Goal: Task Accomplishment & Management: Manage account settings

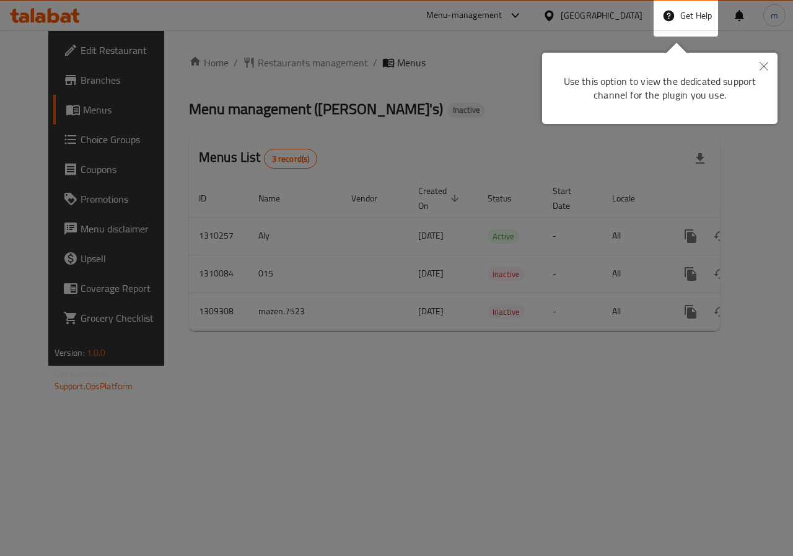
click at [763, 64] on icon "Close" at bounding box center [764, 66] width 9 height 9
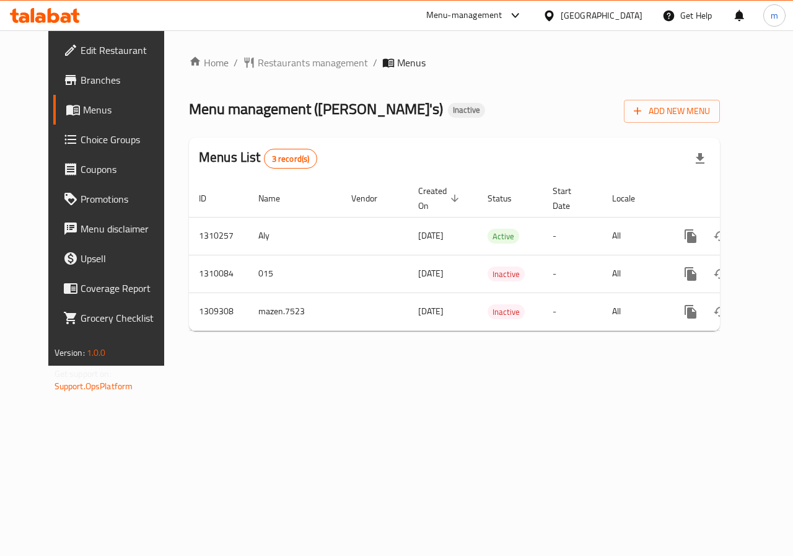
click at [613, 20] on div "[GEOGRAPHIC_DATA]" at bounding box center [602, 16] width 82 height 14
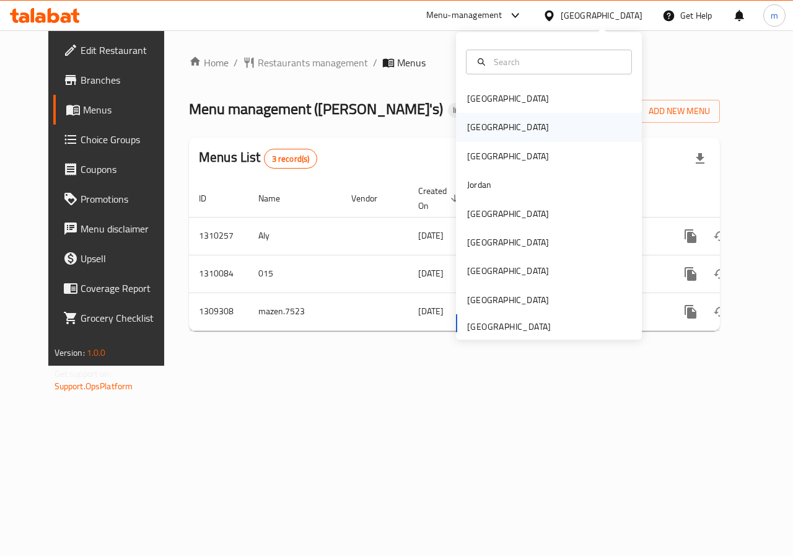
click at [509, 128] on div "Egypt" at bounding box center [549, 127] width 186 height 29
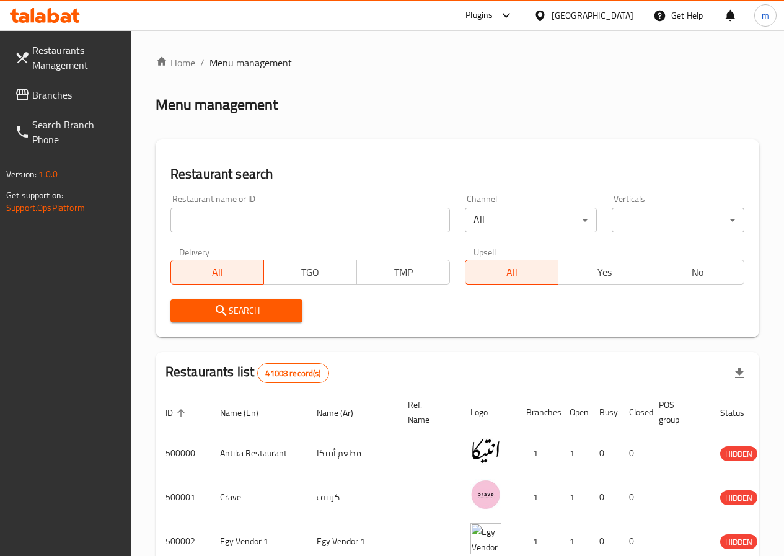
click at [614, 13] on div "Egypt" at bounding box center [593, 16] width 82 height 14
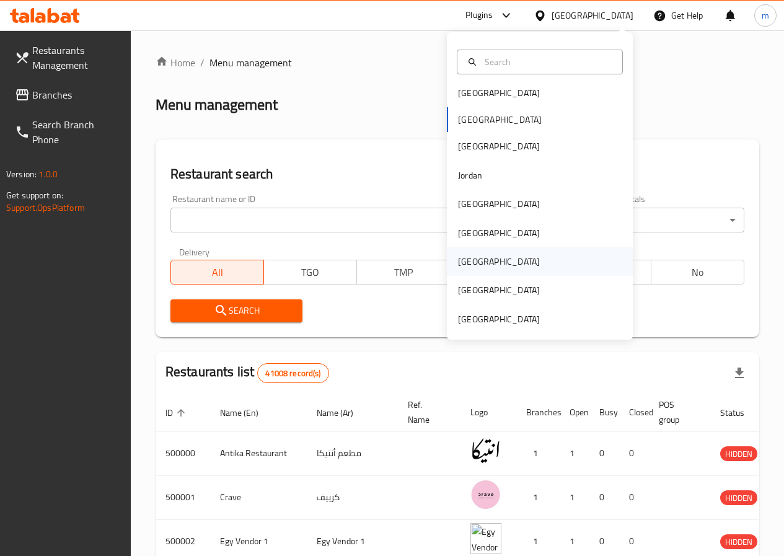
scroll to position [7, 0]
click at [492, 312] on div "[GEOGRAPHIC_DATA]" at bounding box center [499, 318] width 82 height 14
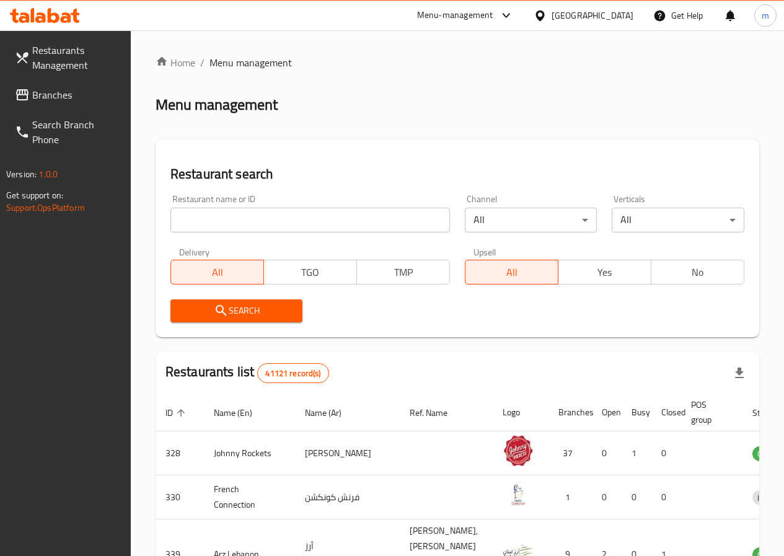
click at [56, 94] on span "Branches" at bounding box center [76, 94] width 89 height 15
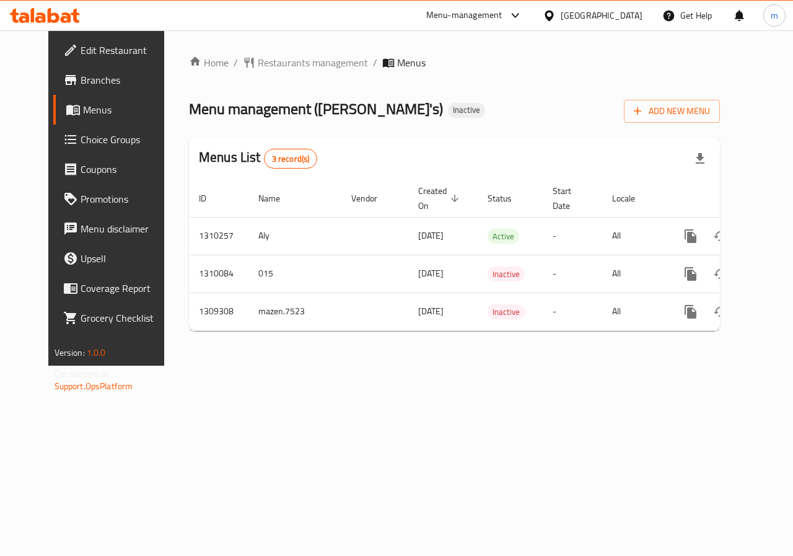
click at [81, 76] on span "Branches" at bounding box center [126, 80] width 90 height 15
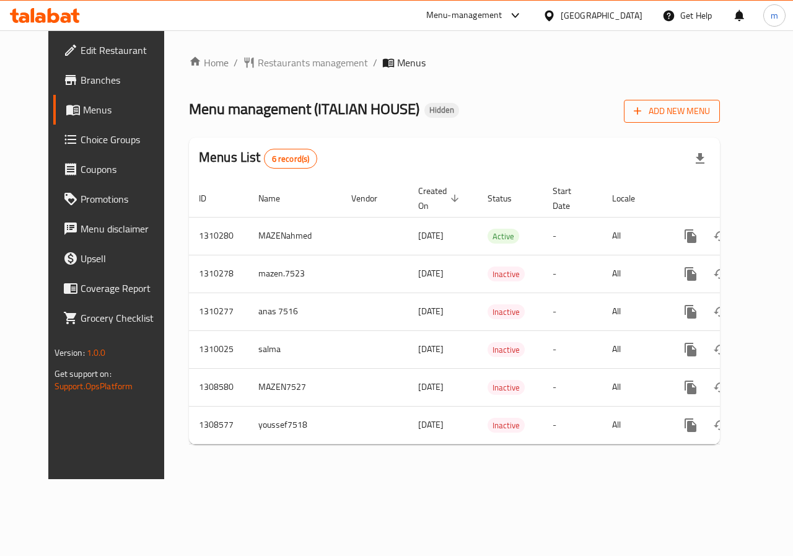
click at [710, 114] on span "Add New Menu" at bounding box center [672, 110] width 76 height 15
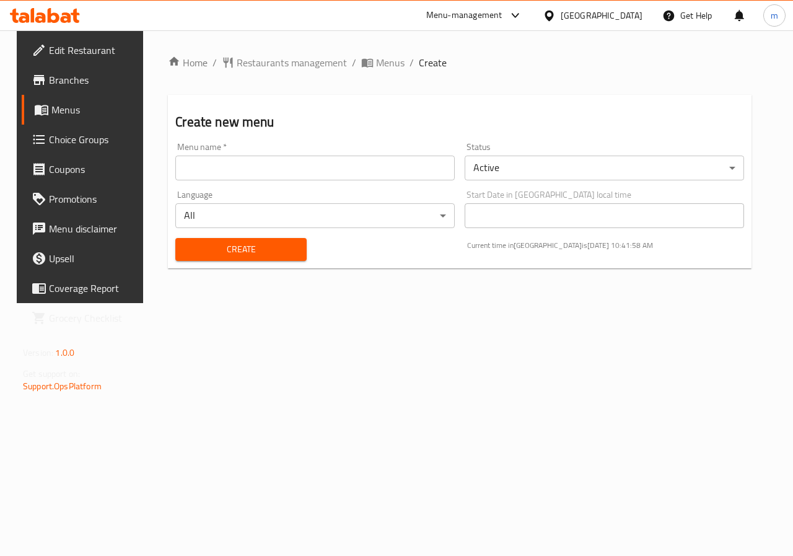
click at [374, 178] on input "text" at bounding box center [314, 168] width 279 height 25
type input "M0stafa7530"
click at [285, 239] on button "Create" at bounding box center [240, 249] width 131 height 23
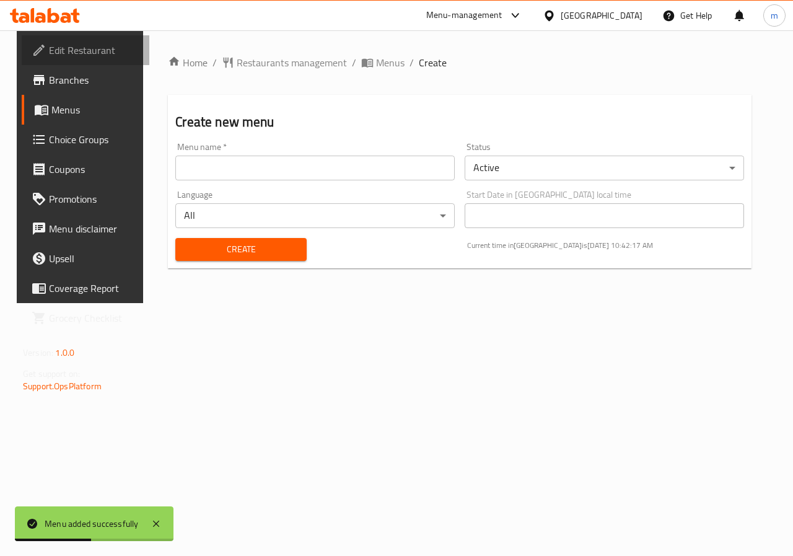
click at [77, 51] on span "Edit Restaurant" at bounding box center [94, 50] width 90 height 15
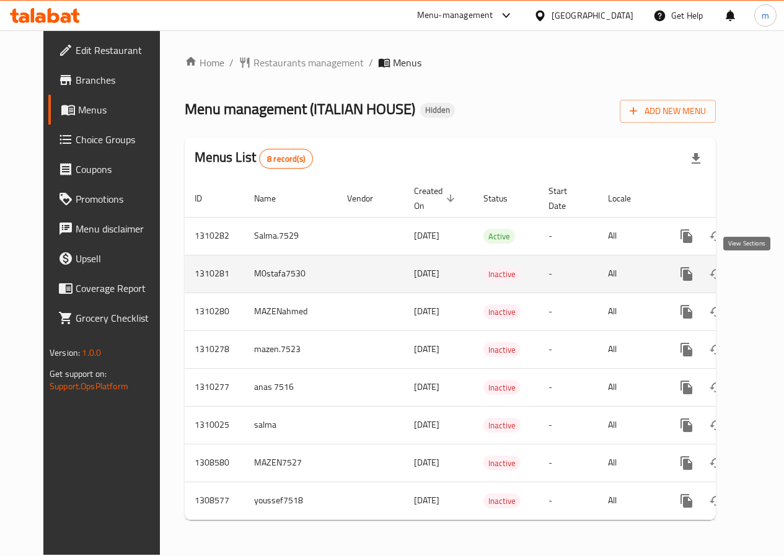
click at [770, 276] on icon "enhanced table" at bounding box center [775, 273] width 11 height 11
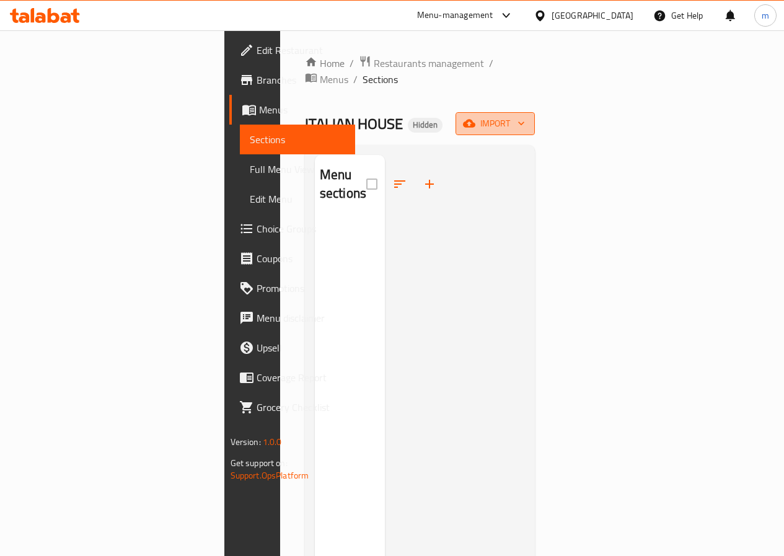
click at [525, 116] on span "import" at bounding box center [494, 123] width 59 height 15
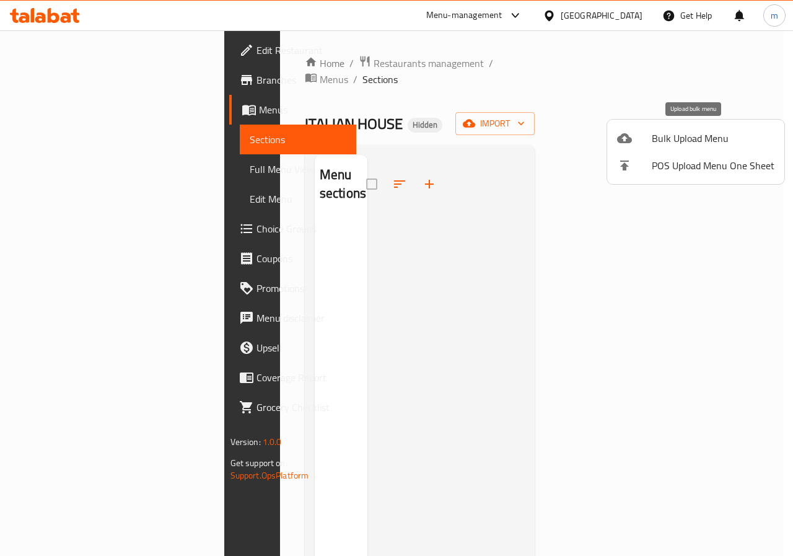
click at [719, 139] on span "Bulk Upload Menu" at bounding box center [713, 138] width 123 height 15
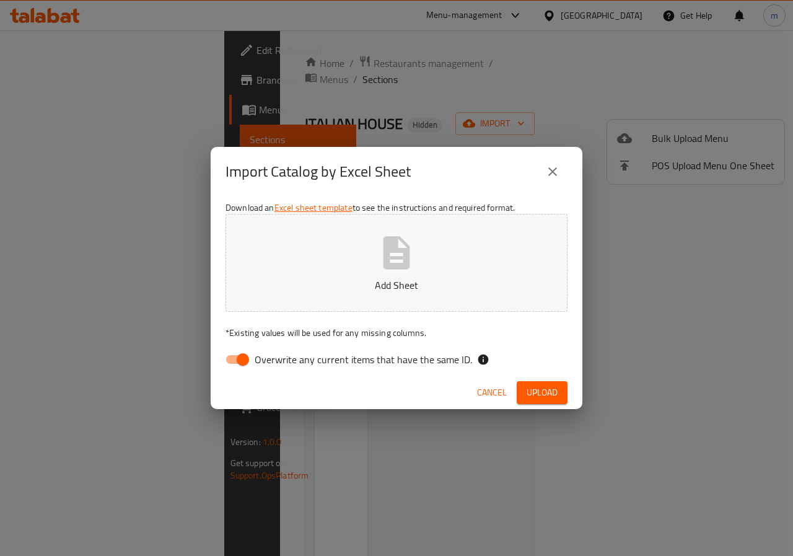
click at [248, 359] on input "Overwrite any current items that have the same ID." at bounding box center [243, 360] width 71 height 24
checkbox input "false"
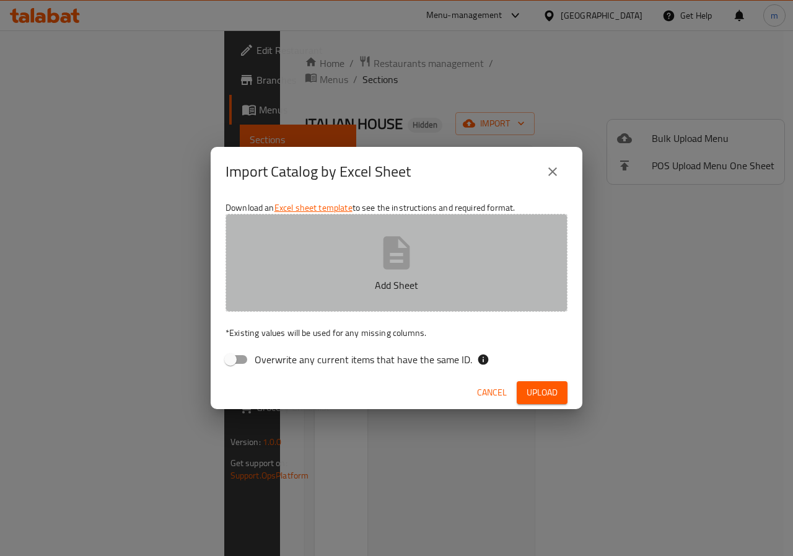
click at [389, 278] on p "Add Sheet" at bounding box center [397, 285] width 304 height 15
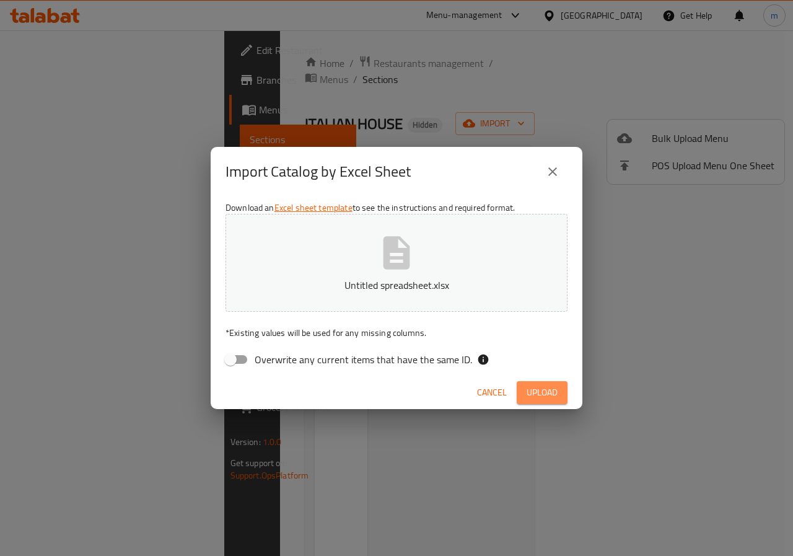
click at [552, 394] on span "Upload" at bounding box center [542, 392] width 31 height 15
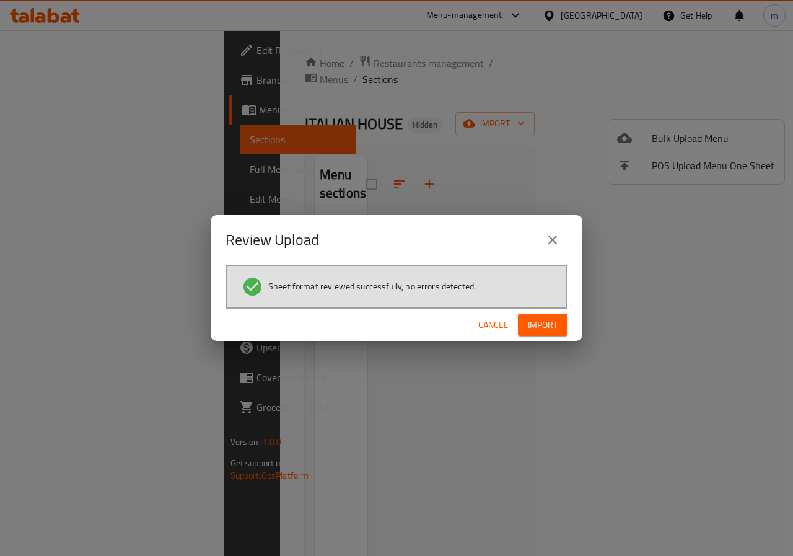
click at [538, 322] on span "Import" at bounding box center [543, 324] width 30 height 15
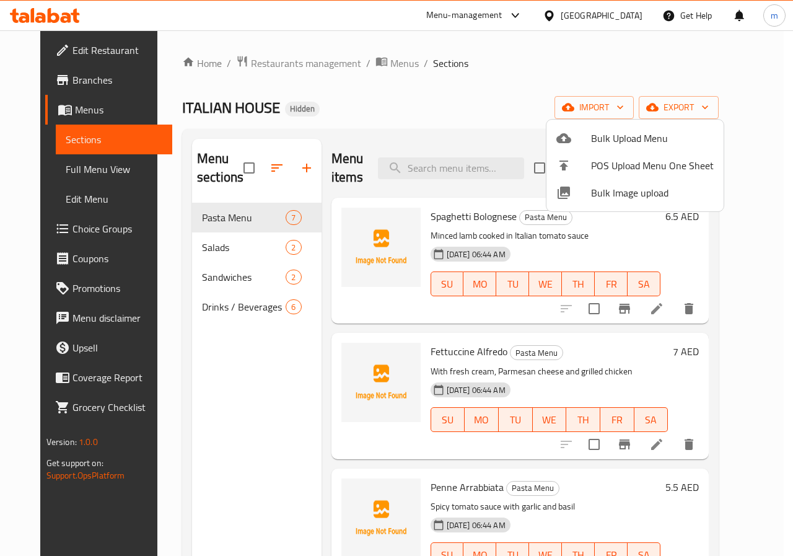
click at [74, 170] on div at bounding box center [396, 278] width 793 height 556
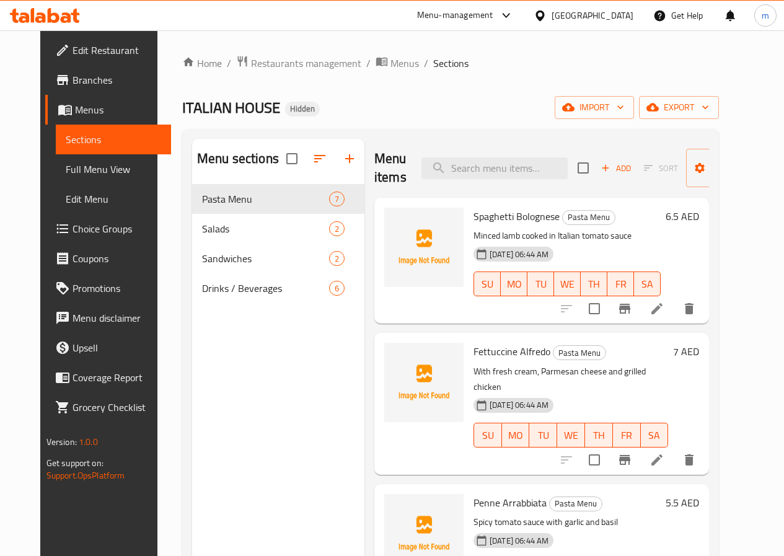
click at [74, 170] on span "Full Menu View" at bounding box center [113, 169] width 95 height 15
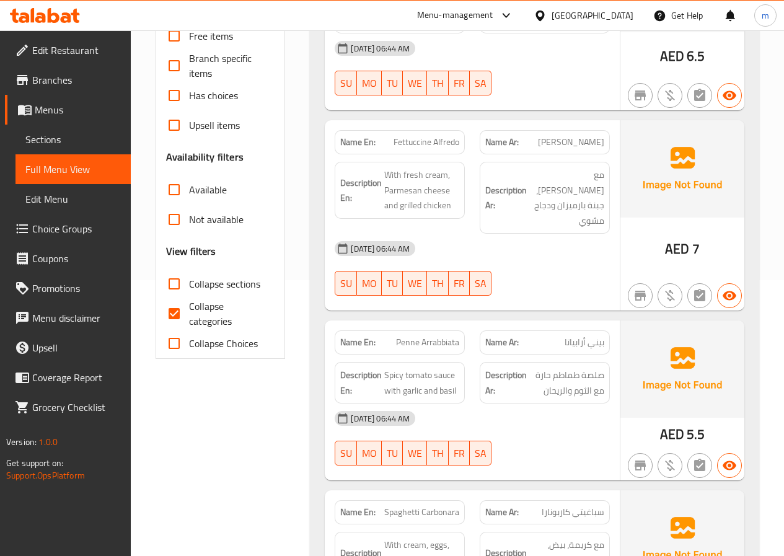
scroll to position [186, 0]
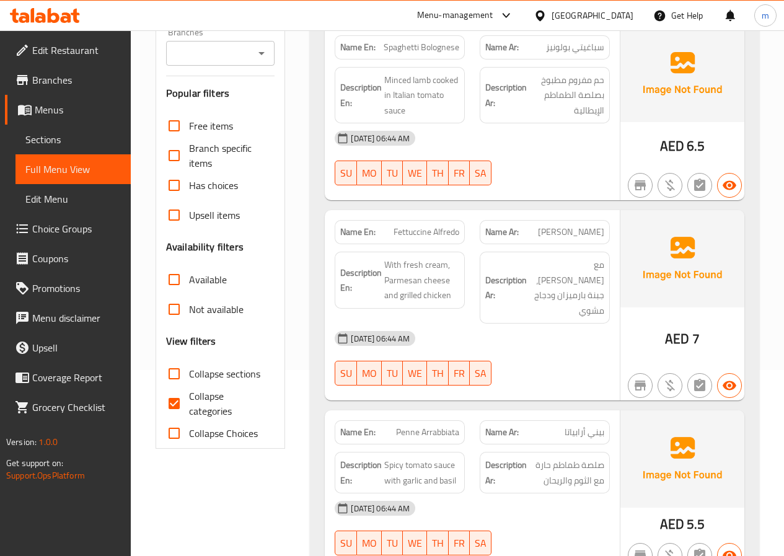
click at [176, 400] on input "Collapse categories" at bounding box center [174, 404] width 30 height 30
checkbox input "false"
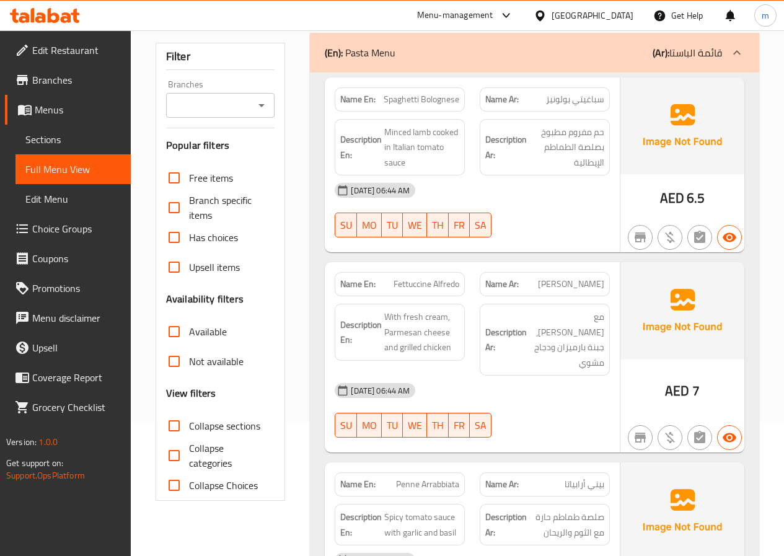
scroll to position [112, 0]
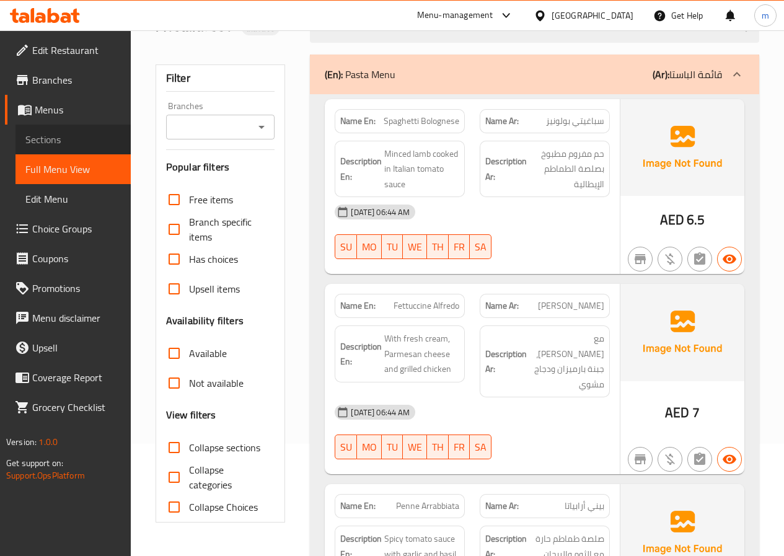
click at [64, 139] on span "Sections" at bounding box center [72, 139] width 95 height 15
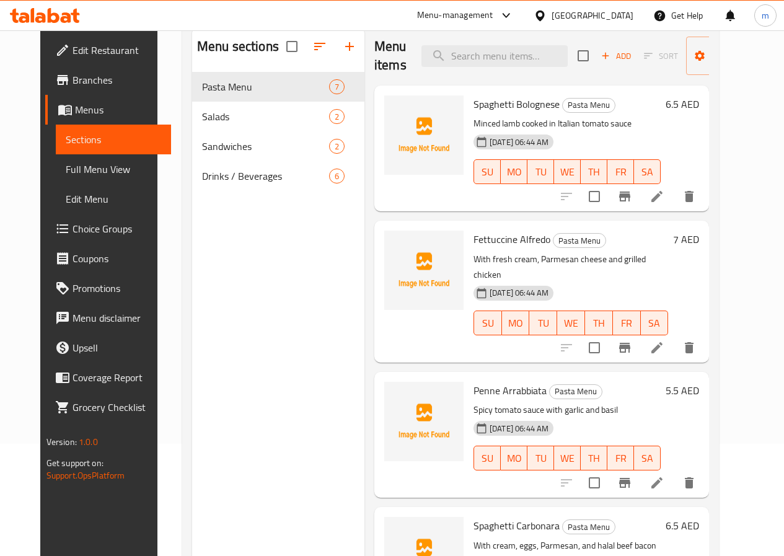
click at [66, 165] on span "Full Menu View" at bounding box center [113, 169] width 95 height 15
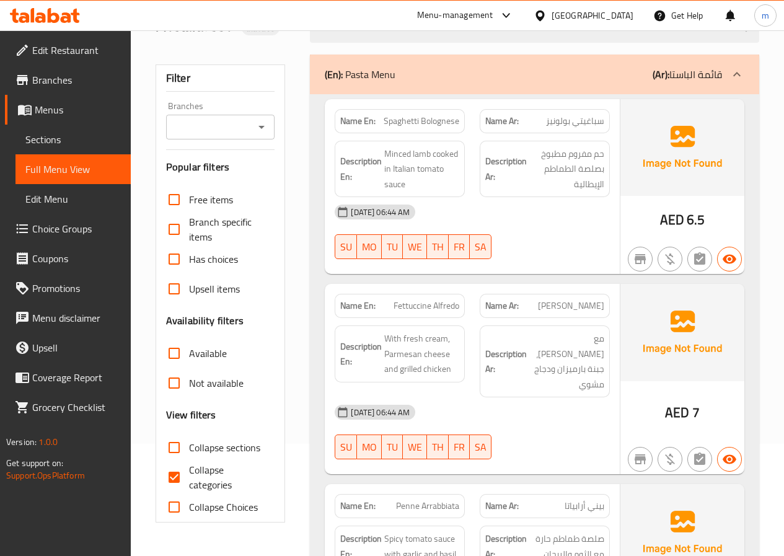
click at [68, 85] on span "Branches" at bounding box center [76, 80] width 89 height 15
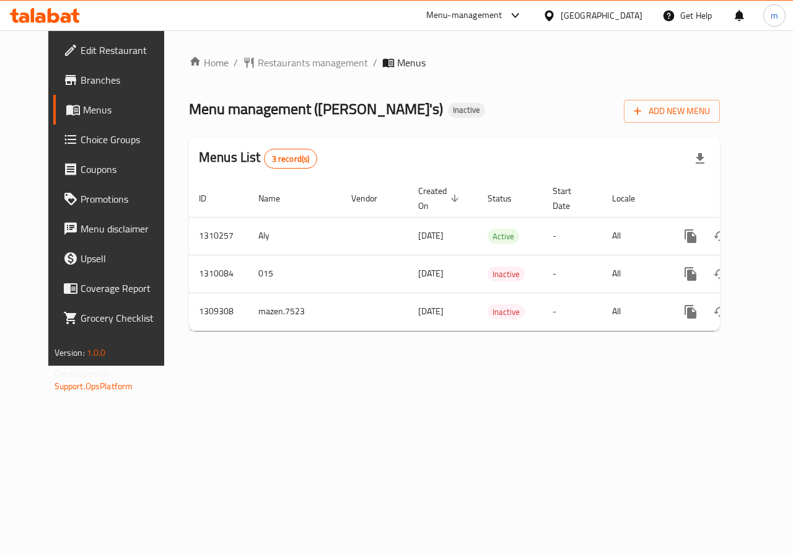
click at [81, 73] on span "Branches" at bounding box center [126, 80] width 90 height 15
click at [81, 79] on span "Branches" at bounding box center [126, 80] width 90 height 15
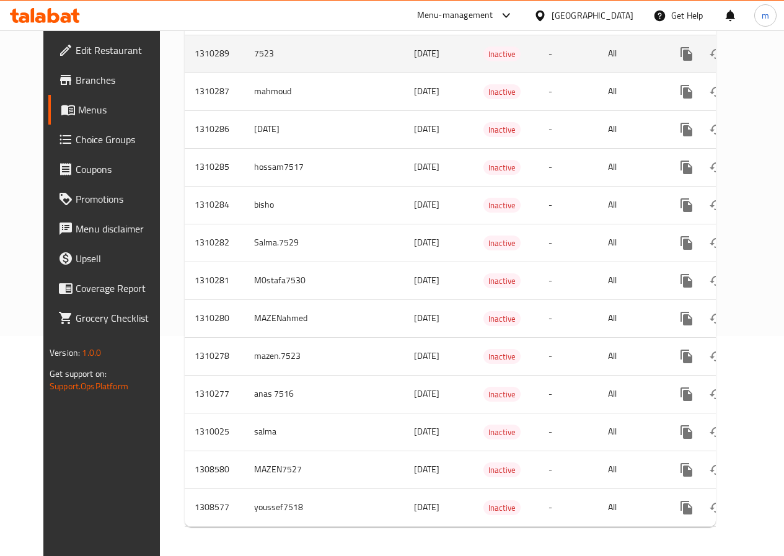
scroll to position [235, 0]
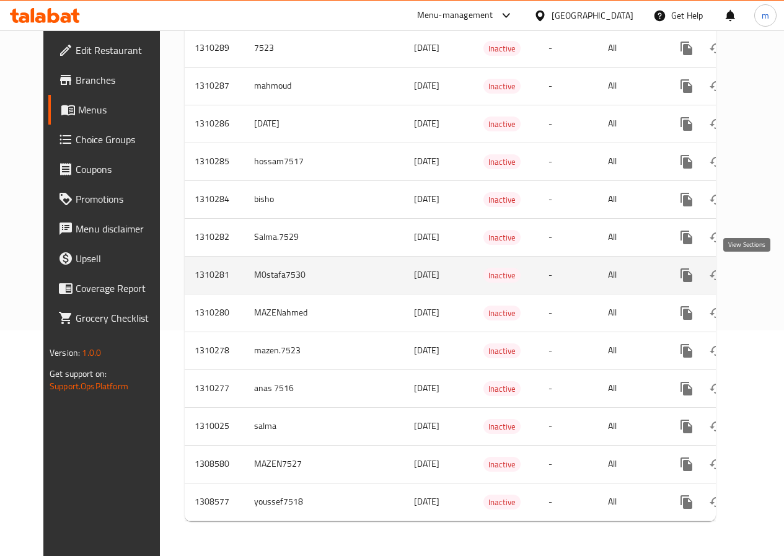
click at [768, 270] on icon "enhanced table" at bounding box center [775, 275] width 15 height 15
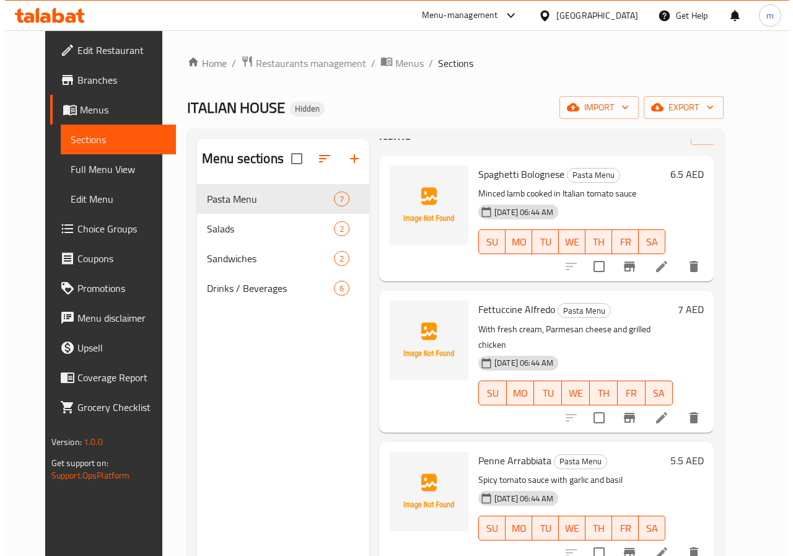
scroll to position [62, 0]
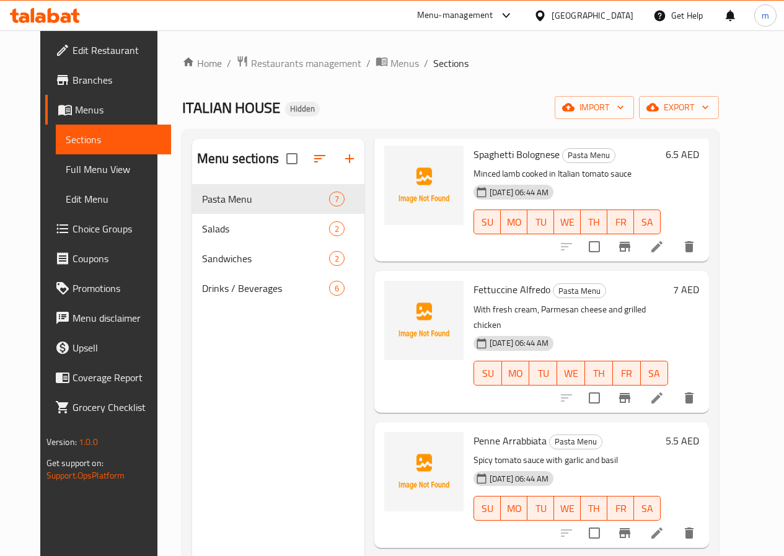
click at [73, 224] on span "Choice Groups" at bounding box center [117, 228] width 89 height 15
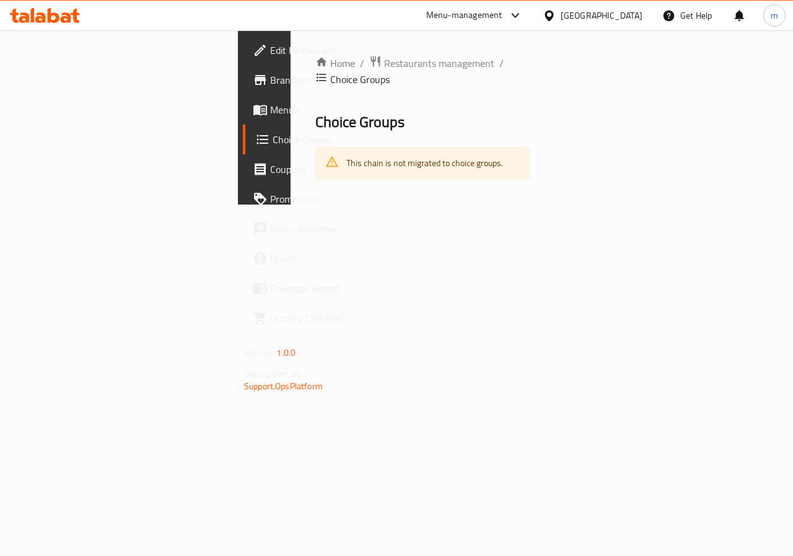
click at [270, 74] on span "Branches" at bounding box center [315, 80] width 90 height 15
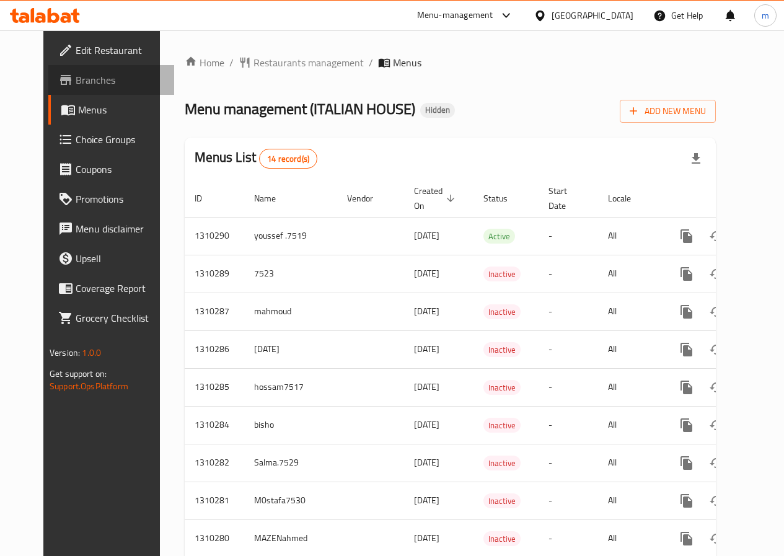
click at [76, 83] on span "Branches" at bounding box center [120, 80] width 89 height 15
